Goal: Information Seeking & Learning: Learn about a topic

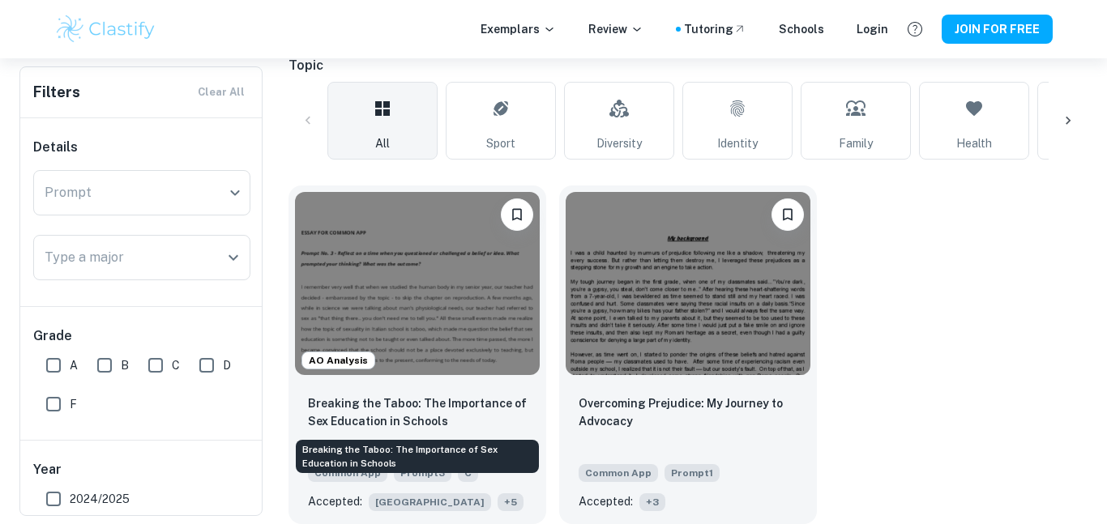
scroll to position [371, 0]
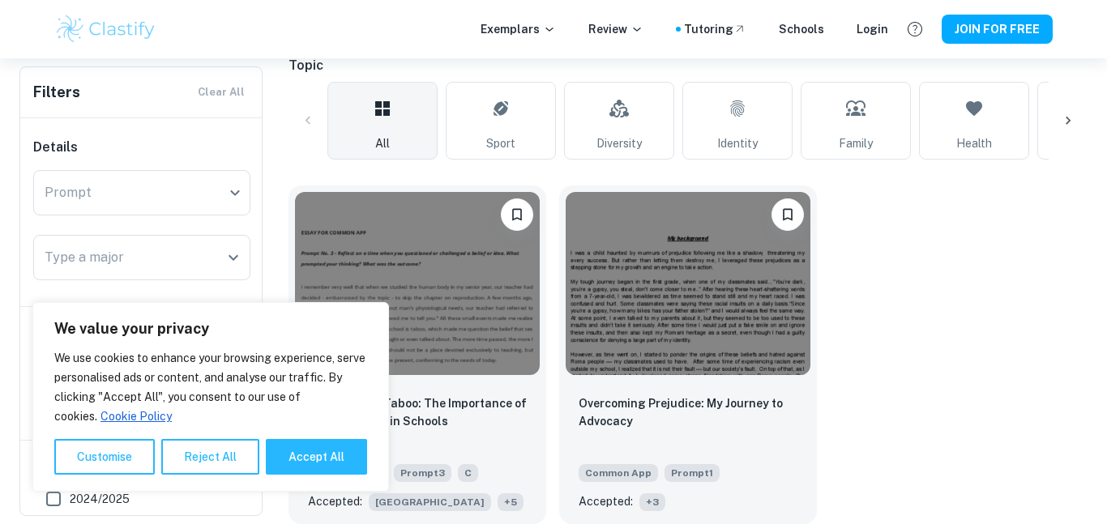
click at [868, 354] on div "AO Analysis Breaking the Taboo: The Importance of Sex Education in Schools Comm…" at bounding box center [681, 349] width 812 height 352
click at [214, 450] on button "Reject All" at bounding box center [210, 457] width 98 height 36
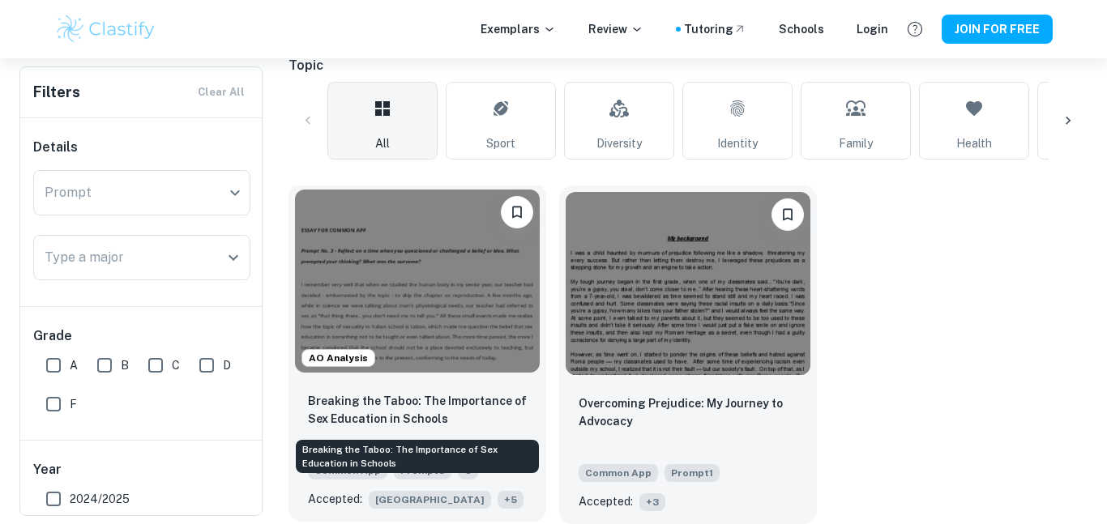
click at [407, 410] on p "Breaking the Taboo: The Importance of Sex Education in Schools" at bounding box center [417, 410] width 219 height 36
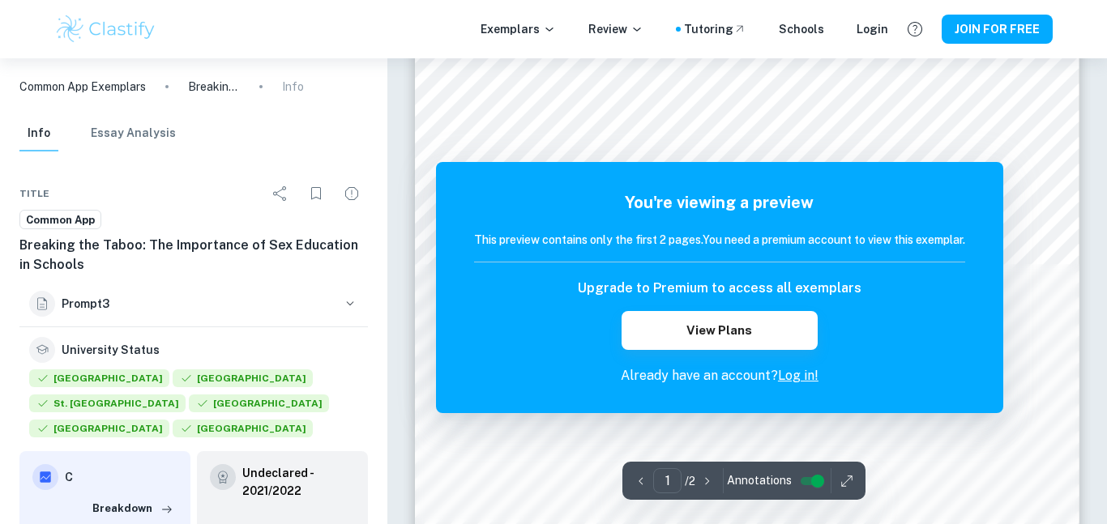
scroll to position [95, 0]
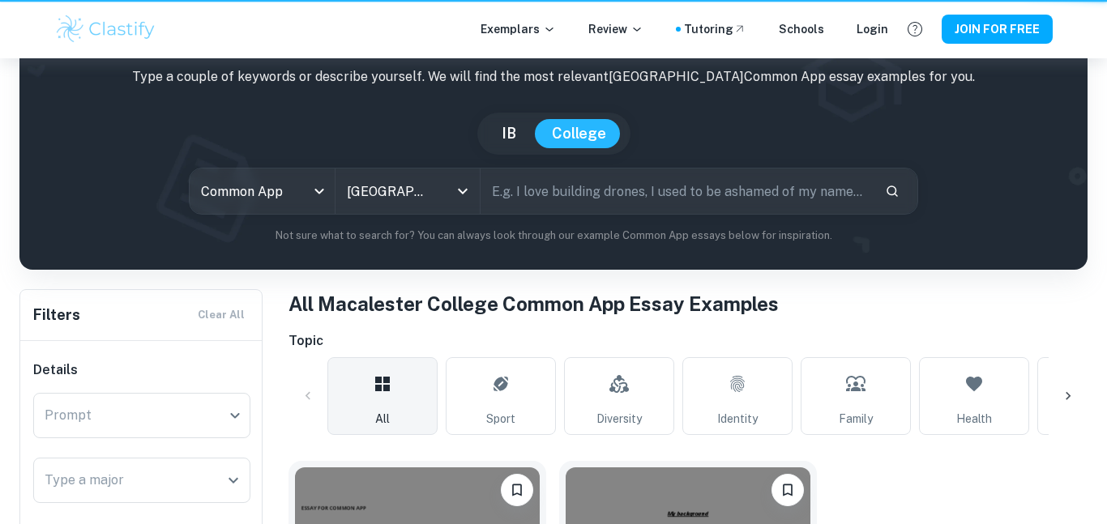
scroll to position [371, 0]
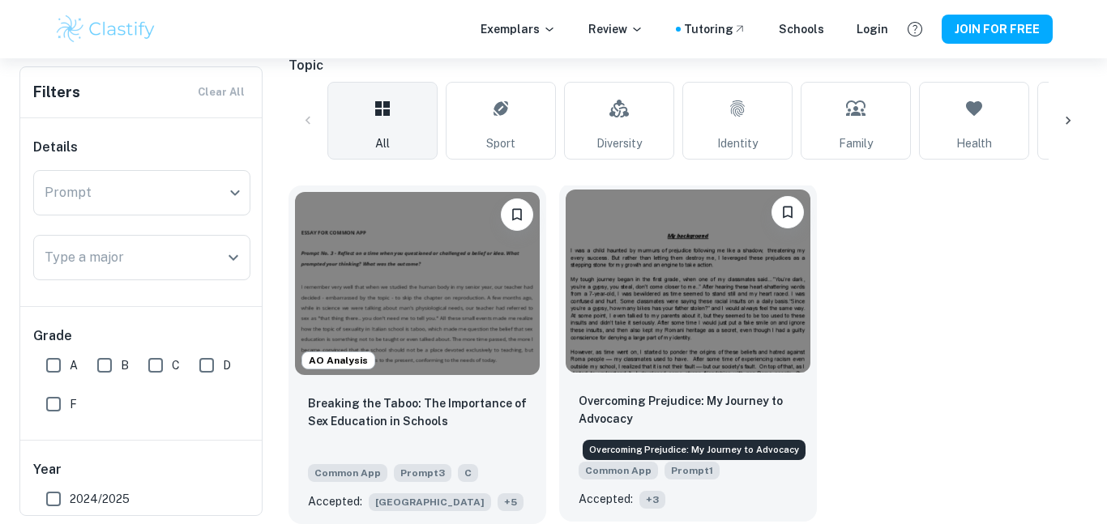
click at [697, 400] on p "Overcoming Prejudice: My Journey to Advocacy" at bounding box center [687, 410] width 219 height 36
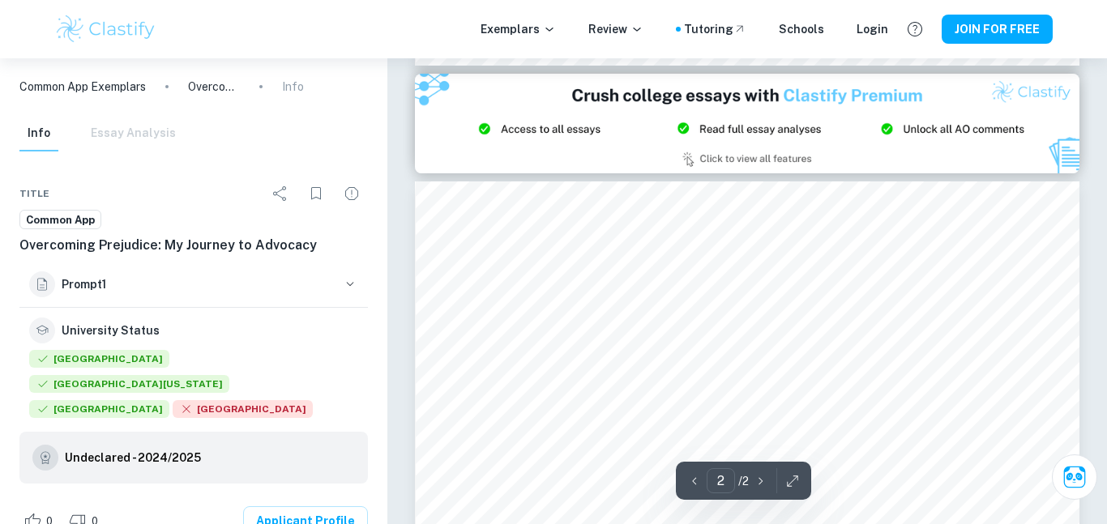
type input "1"
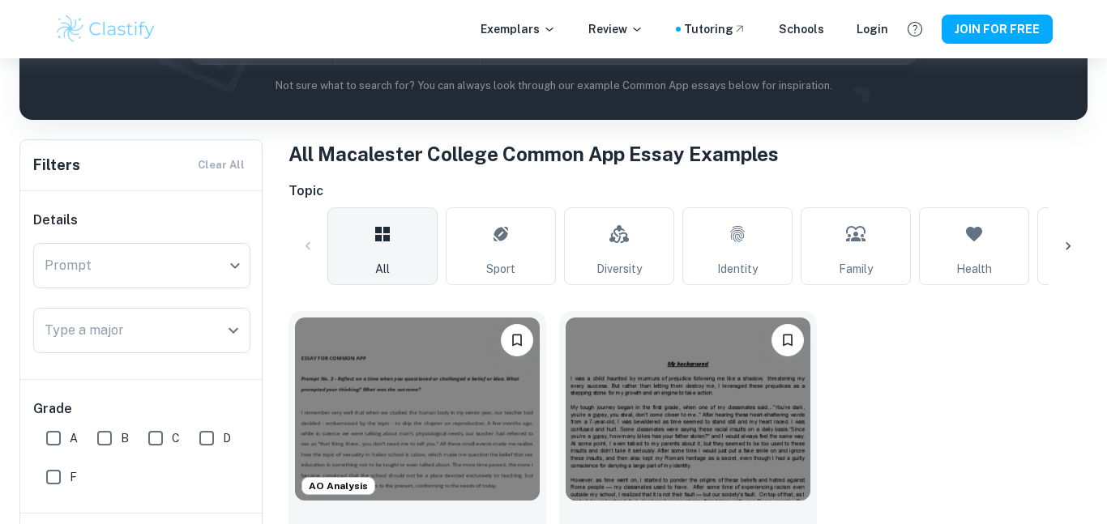
scroll to position [371, 0]
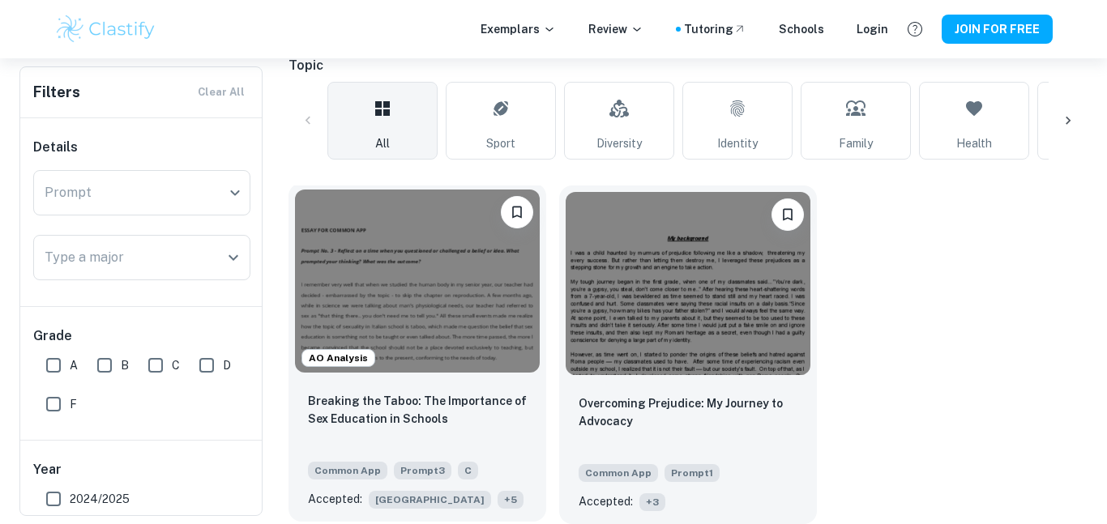
click at [497, 499] on span "+ 5" at bounding box center [510, 500] width 26 height 18
